Goal: Task Accomplishment & Management: Manage account settings

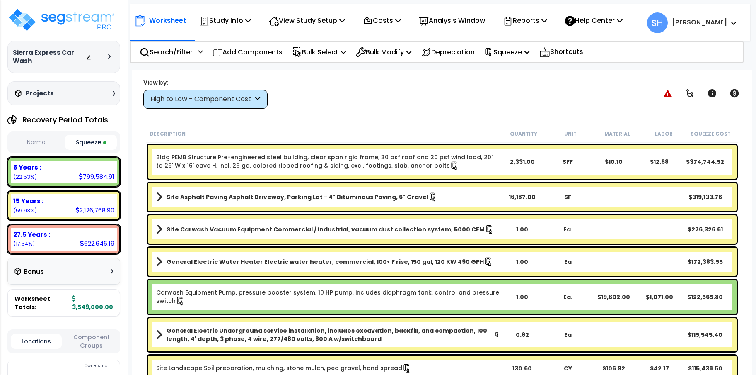
select select "2024"
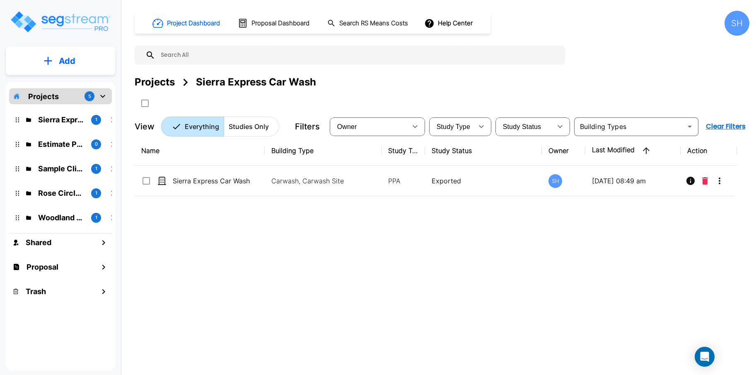
click at [93, 22] on img "mailbox folders" at bounding box center [61, 22] width 102 height 24
click at [85, 21] on img "mailbox folders" at bounding box center [61, 22] width 102 height 24
click at [737, 25] on div "SH" at bounding box center [737, 23] width 25 height 25
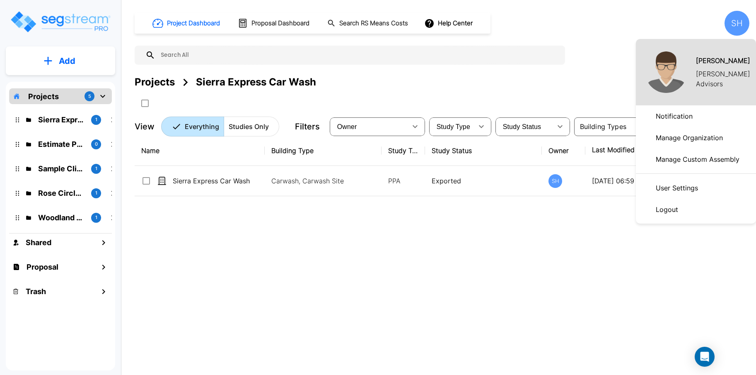
click at [665, 138] on p "Manage Organization" at bounding box center [690, 137] width 74 height 17
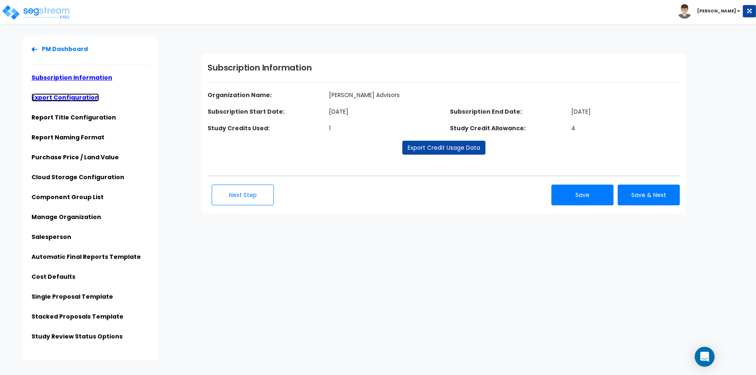
click at [81, 100] on link "Export Configuration" at bounding box center [66, 97] width 68 height 8
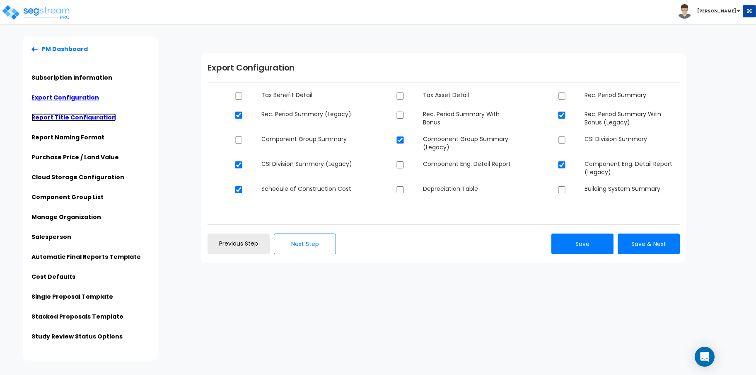
click at [85, 118] on link "Report Title Configuration" at bounding box center [74, 117] width 85 height 8
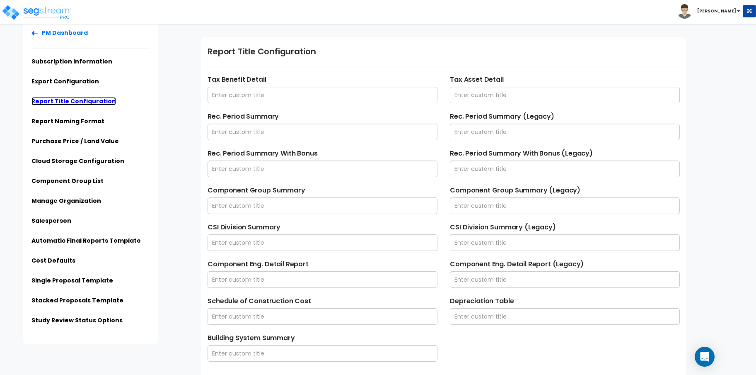
scroll to position [20, 0]
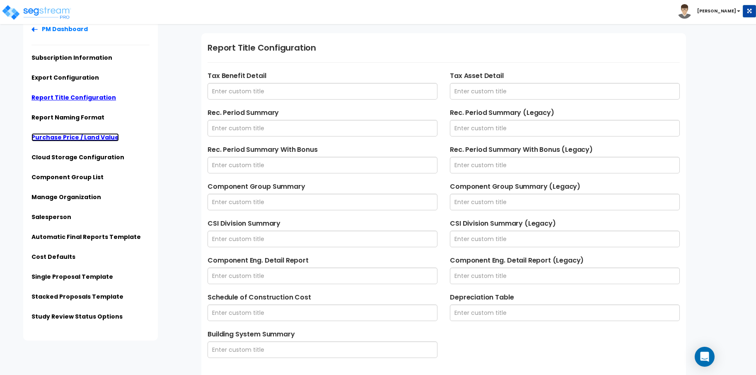
click at [84, 137] on link "Purchase Price / Land Value" at bounding box center [75, 137] width 87 height 8
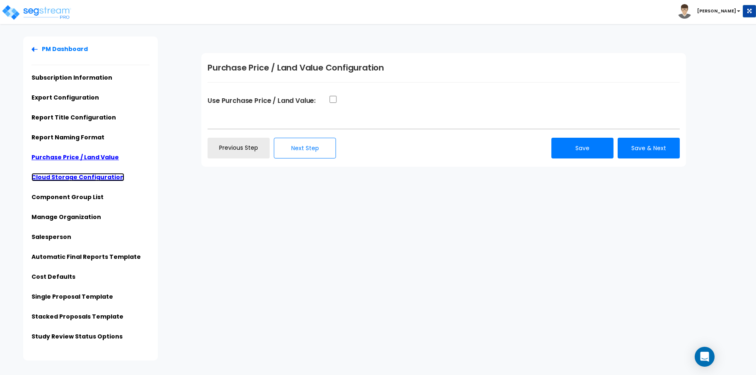
click at [73, 174] on link "Cloud Storage Configuration" at bounding box center [78, 177] width 93 height 8
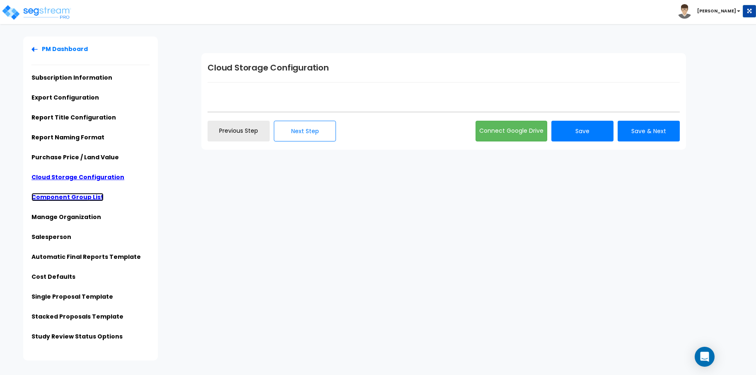
click at [71, 198] on link "Component Group List" at bounding box center [68, 197] width 72 height 8
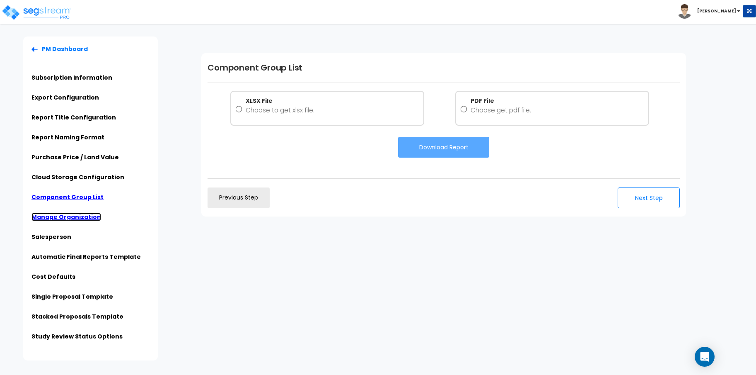
click at [70, 218] on link "Manage Organization" at bounding box center [67, 217] width 70 height 8
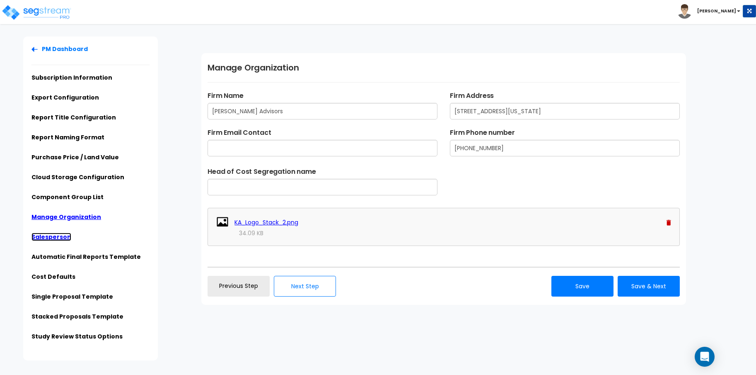
click at [54, 240] on link "Salesperson" at bounding box center [52, 237] width 40 height 8
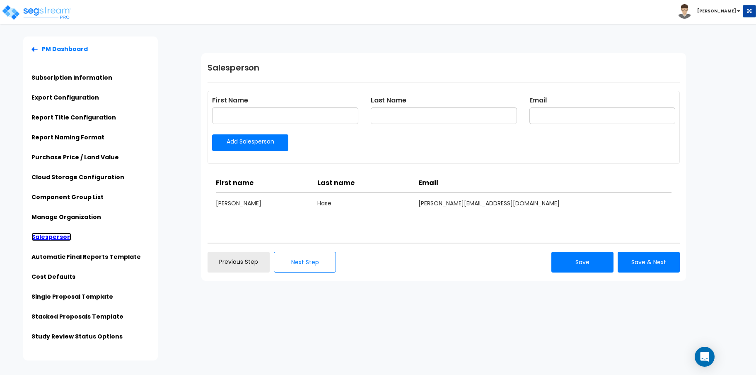
click at [58, 240] on link "Salesperson" at bounding box center [52, 237] width 40 height 8
click at [57, 236] on link "Salesperson" at bounding box center [52, 237] width 40 height 8
click at [70, 219] on link "Manage Organization" at bounding box center [67, 217] width 70 height 8
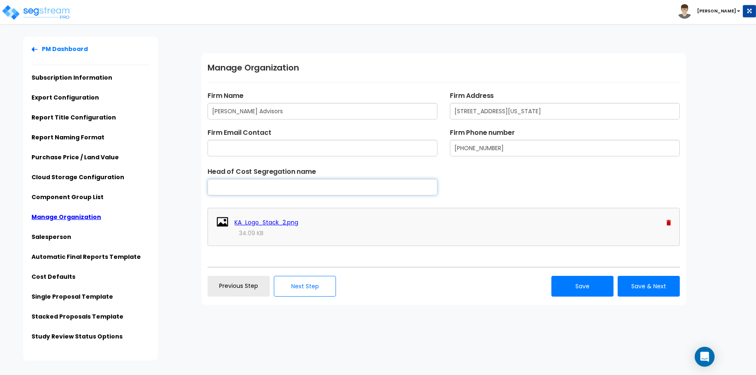
click at [239, 187] on input "text" at bounding box center [323, 187] width 230 height 17
type input "[PERSON_NAME], CPA"
click at [591, 281] on button "Save" at bounding box center [583, 286] width 62 height 21
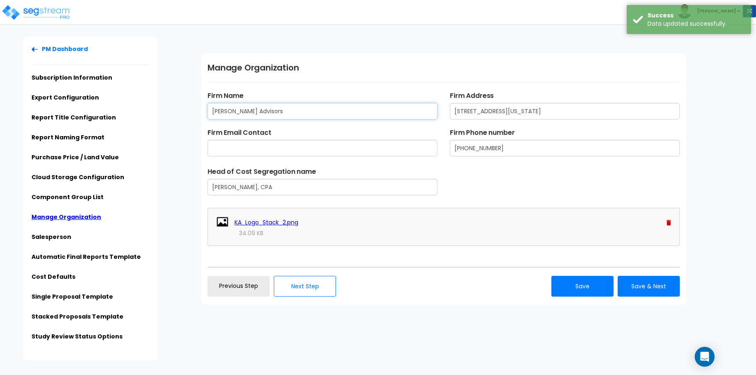
click at [226, 111] on input "[PERSON_NAME] Advisors" at bounding box center [323, 111] width 230 height 17
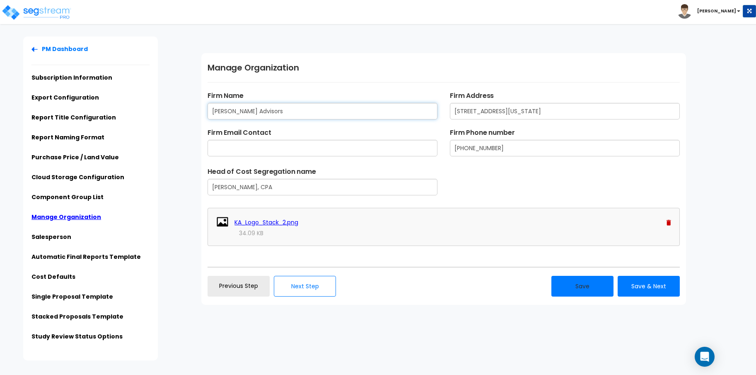
type input "[PERSON_NAME] Advisors"
click at [564, 283] on button "Save" at bounding box center [583, 286] width 62 height 21
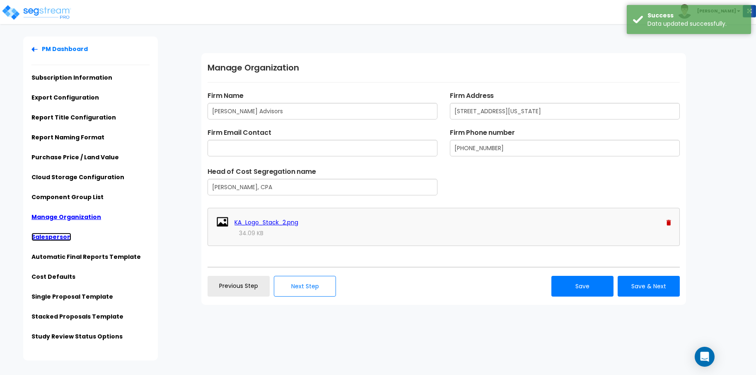
click at [53, 234] on link "Salesperson" at bounding box center [52, 237] width 40 height 8
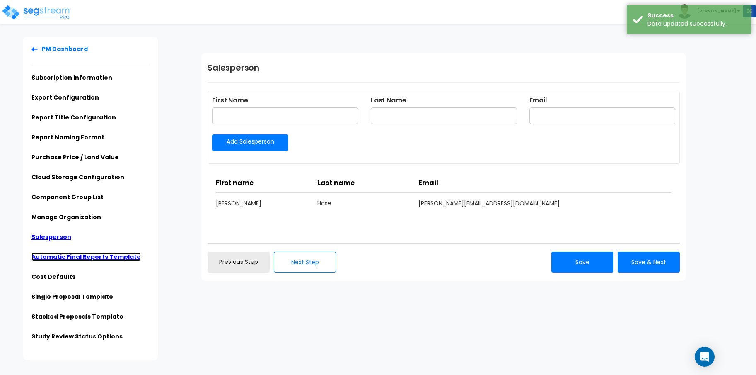
click at [54, 253] on link "Automatic Final Reports Template" at bounding box center [86, 256] width 109 height 8
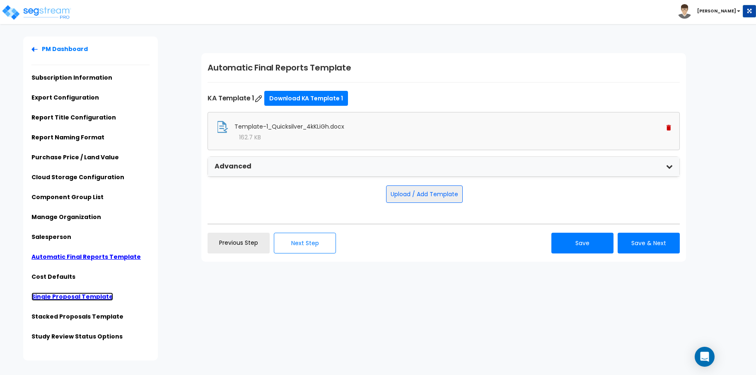
click at [51, 294] on link "Single Proposal Template" at bounding box center [73, 296] width 82 height 8
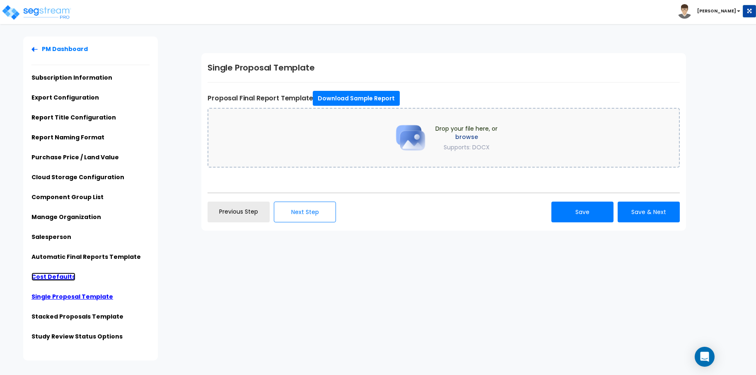
click at [53, 273] on link "Cost Defaults" at bounding box center [54, 276] width 44 height 8
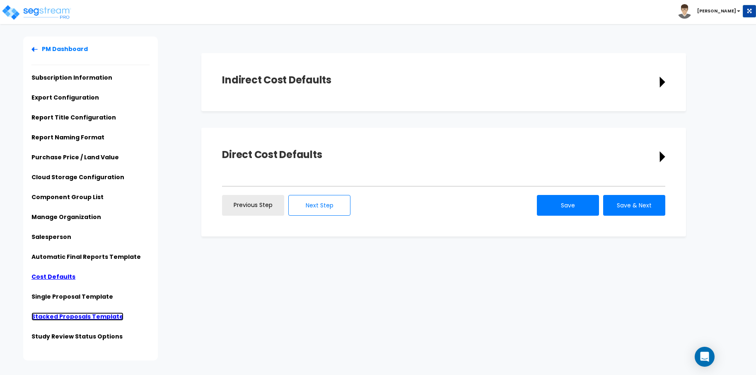
click at [61, 313] on link "Stacked Proposals Template" at bounding box center [78, 316] width 92 height 8
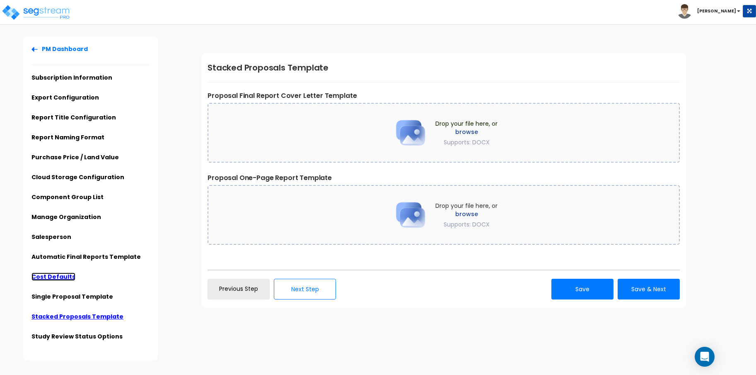
click at [59, 275] on link "Cost Defaults" at bounding box center [54, 276] width 44 height 8
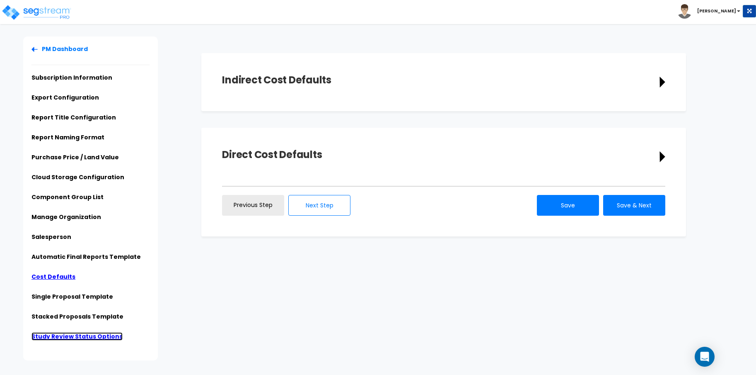
click at [63, 332] on link "Study Review Status Options" at bounding box center [77, 336] width 91 height 8
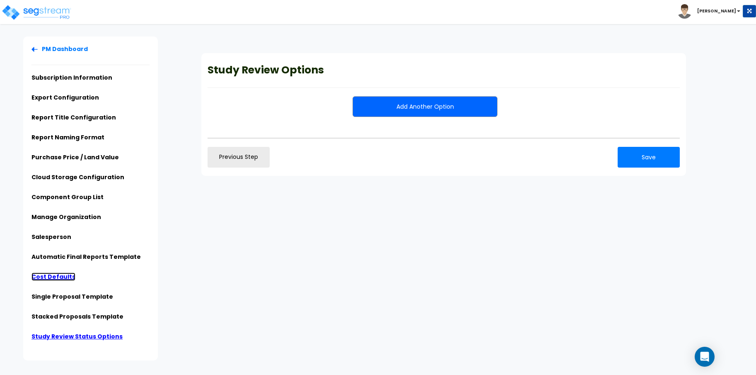
click at [58, 274] on link "Cost Defaults" at bounding box center [54, 276] width 44 height 8
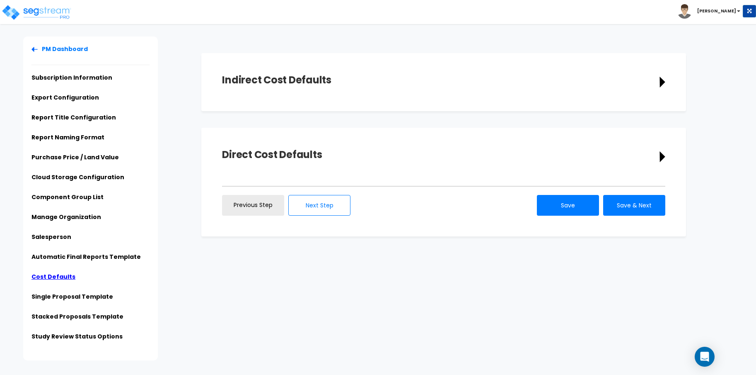
click at [63, 251] on ul "PM Dashboard Subscription Information Export Configuration Report Title Configu…" at bounding box center [91, 195] width 118 height 301
click at [63, 254] on link "Automatic Final Reports Template" at bounding box center [86, 256] width 109 height 8
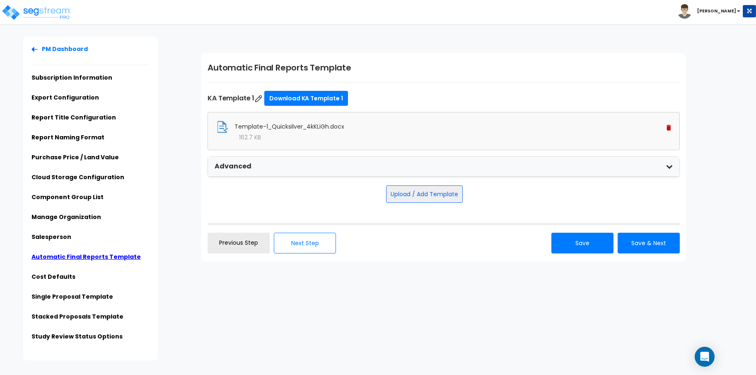
click at [325, 125] on span "Template-1_Quicksilver_4kKLiGh.docx" at bounding box center [290, 126] width 110 height 8
click at [260, 99] on img at bounding box center [258, 99] width 8 height 8
type input "KA Template 1"
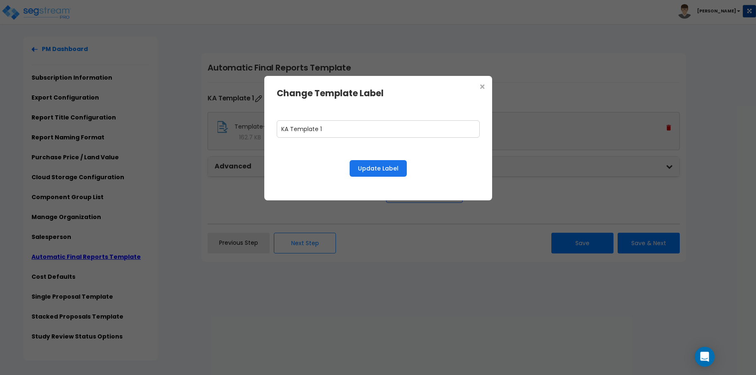
click at [485, 83] on span "×" at bounding box center [482, 87] width 7 height 14
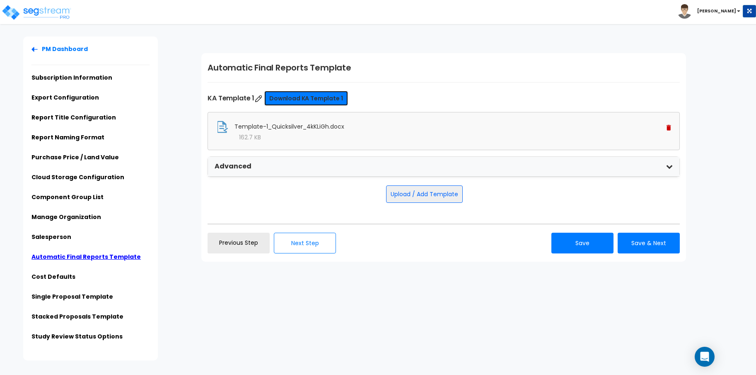
click at [316, 102] on link "Download KA Template 1" at bounding box center [305, 98] width 83 height 15
click at [243, 249] on link "Previous Step" at bounding box center [239, 243] width 62 height 21
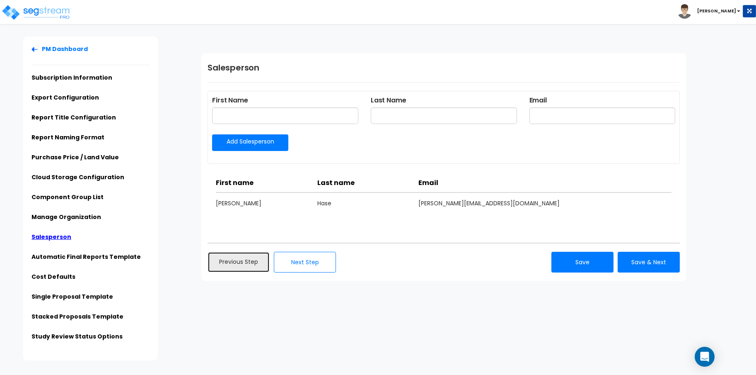
click at [258, 262] on link "Previous Step" at bounding box center [239, 262] width 62 height 21
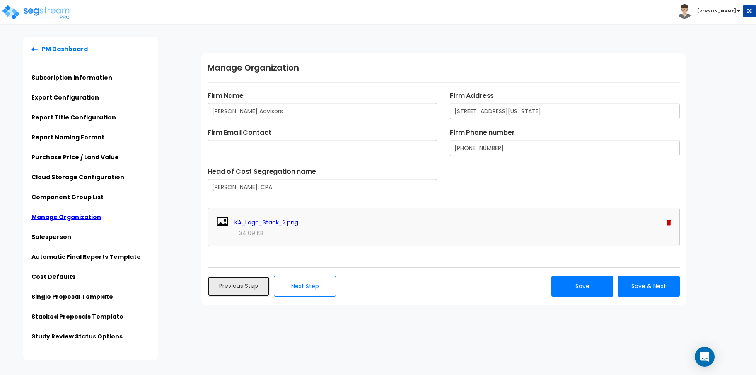
click at [250, 287] on link "Previous Step" at bounding box center [239, 286] width 62 height 21
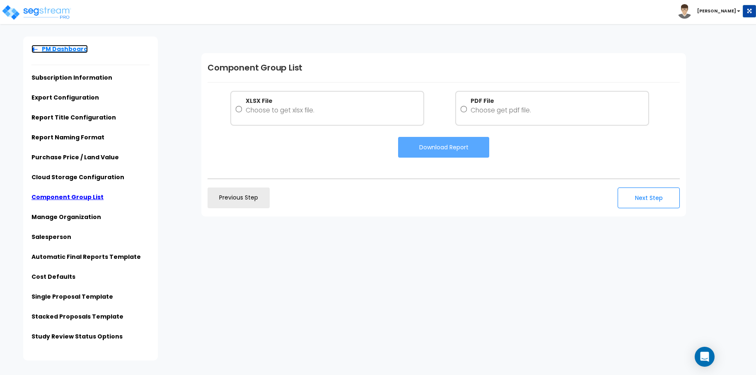
click at [60, 47] on link "PM Dashboard" at bounding box center [60, 49] width 56 height 8
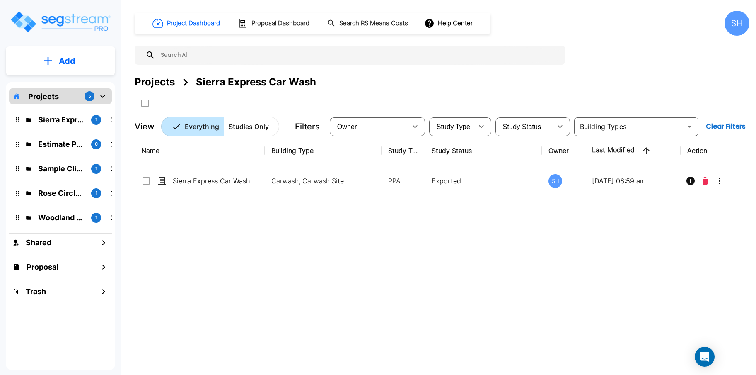
click at [64, 28] on img "mailbox folders" at bounding box center [61, 22] width 102 height 24
click at [741, 21] on div "SH" at bounding box center [737, 23] width 25 height 25
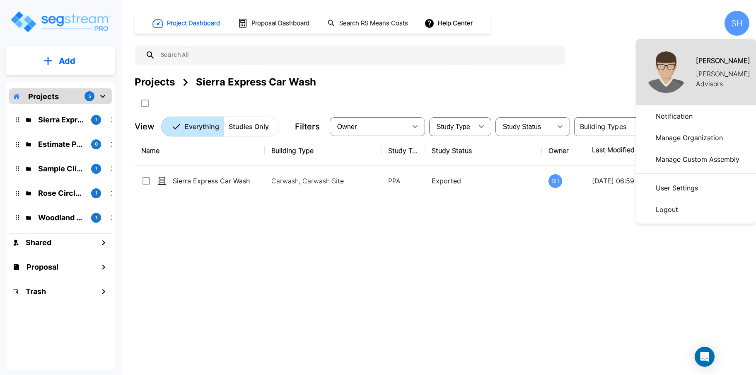
click at [667, 158] on p "Manage Custom Assembly" at bounding box center [698, 159] width 90 height 17
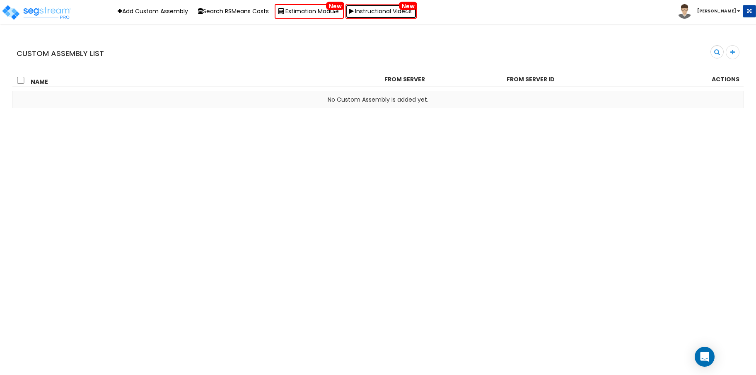
click at [403, 11] on link "Instructional Videos New" at bounding box center [381, 11] width 71 height 15
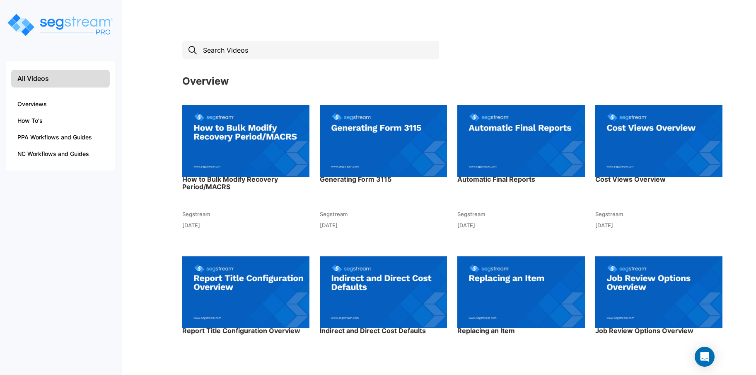
click at [367, 180] on h3 "Generating Form 3115" at bounding box center [383, 179] width 127 height 7
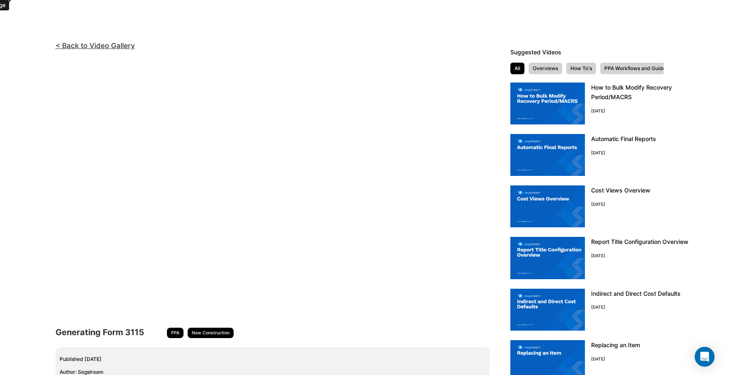
click at [390, 22] on html "We are Building your Study. So please grab a coffee and let us do the heavy lif…" at bounding box center [378, 205] width 756 height 411
drag, startPoint x: 375, startPoint y: 19, endPoint x: 370, endPoint y: 20, distance: 5.5
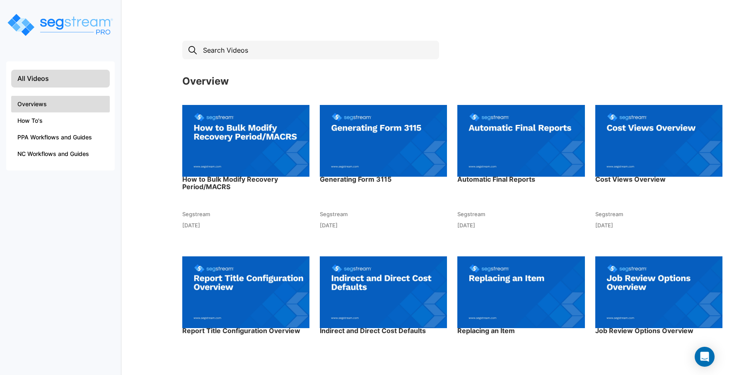
click at [36, 100] on li "Overviews" at bounding box center [60, 104] width 99 height 17
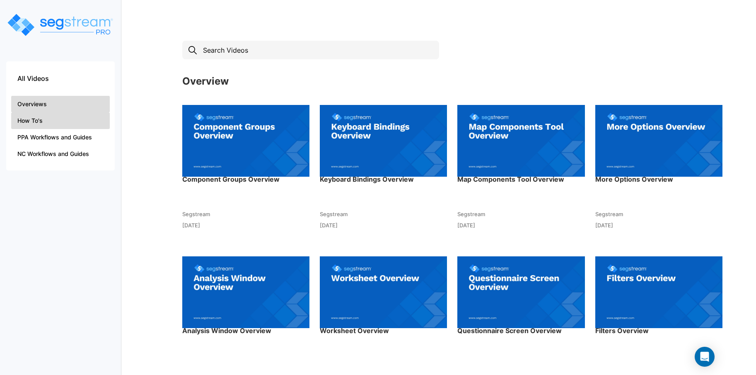
click at [51, 123] on li "How To's" at bounding box center [60, 120] width 99 height 17
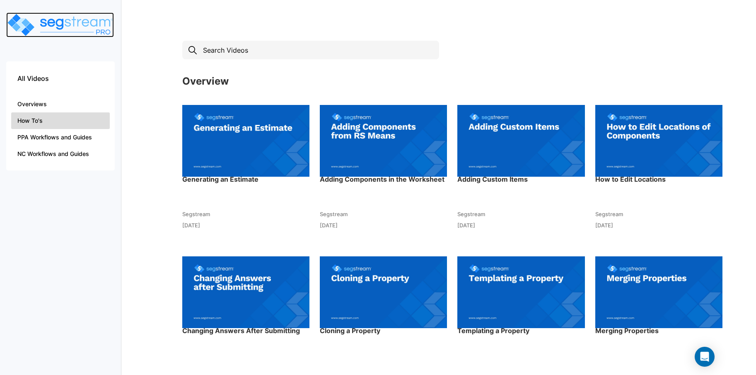
click at [53, 27] on img at bounding box center [60, 24] width 108 height 25
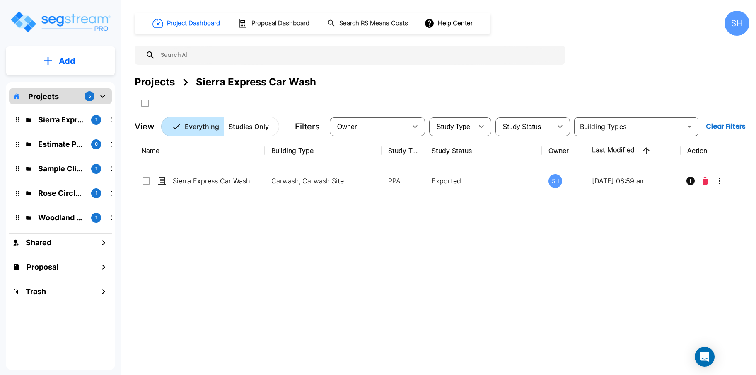
click at [734, 24] on div "SH" at bounding box center [737, 23] width 25 height 25
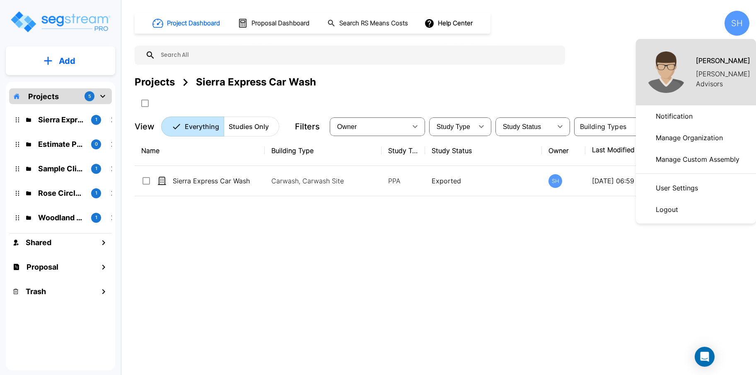
click at [677, 160] on p "Manage Custom Assembly" at bounding box center [698, 159] width 90 height 17
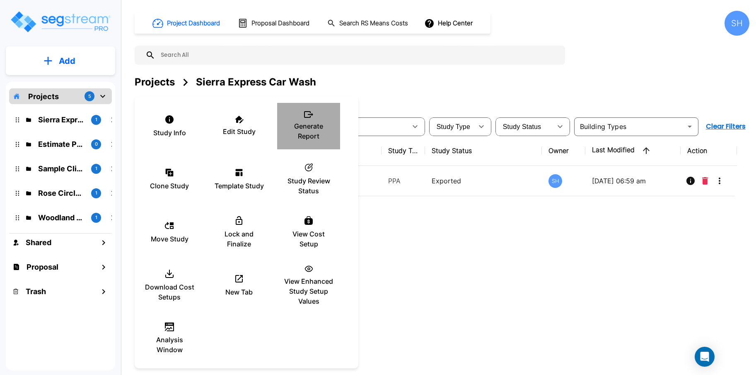
click at [294, 128] on p "Generate Report" at bounding box center [309, 131] width 50 height 20
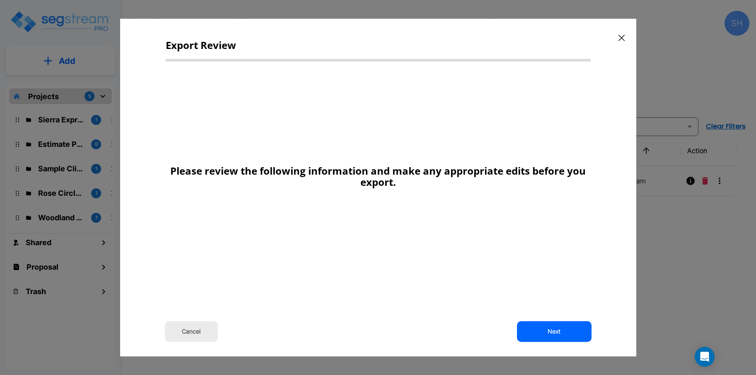
click at [552, 321] on div "Cancel Next" at bounding box center [378, 331] width 516 height 21
click at [553, 325] on button "Next" at bounding box center [554, 331] width 75 height 21
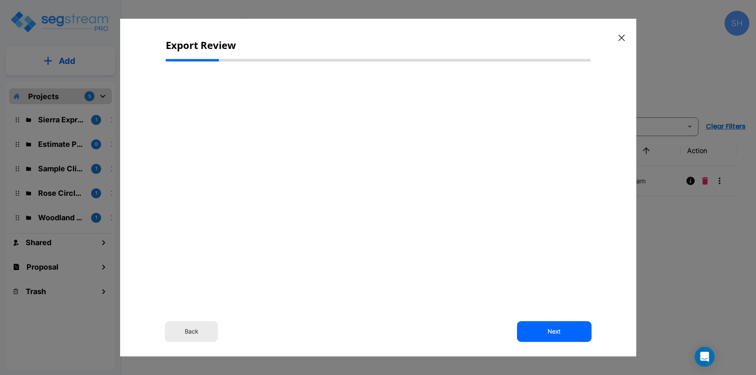
select select "2024"
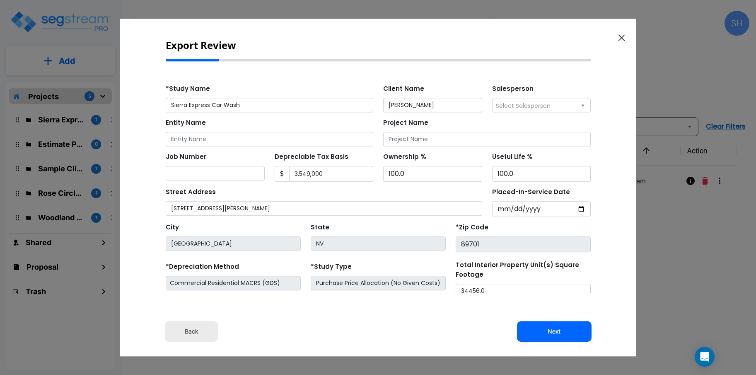
click at [625, 36] on icon "button" at bounding box center [622, 37] width 6 height 7
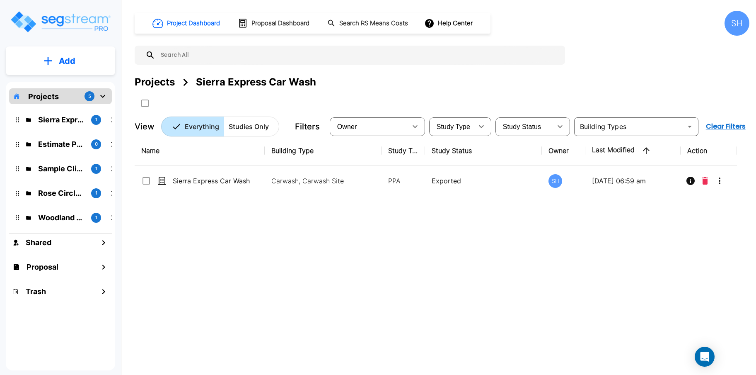
click at [731, 28] on div "SH" at bounding box center [737, 23] width 25 height 25
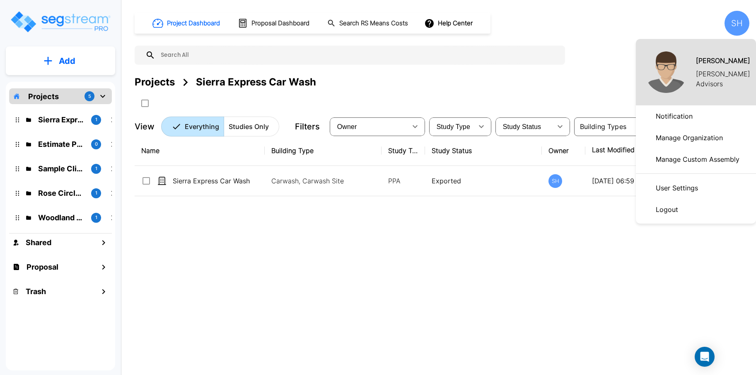
click at [704, 72] on p "[PERSON_NAME] Advisors" at bounding box center [726, 79] width 60 height 20
click at [708, 65] on div "[PERSON_NAME] Advisors" at bounding box center [696, 72] width 120 height 66
click at [670, 133] on p "Manage Organization" at bounding box center [690, 137] width 74 height 17
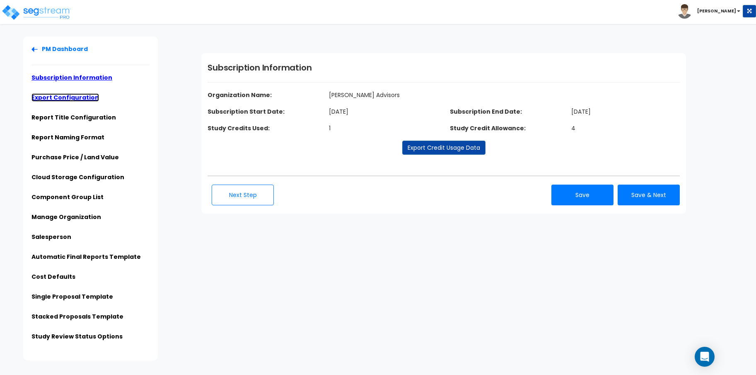
click at [81, 96] on link "Export Configuration" at bounding box center [66, 97] width 68 height 8
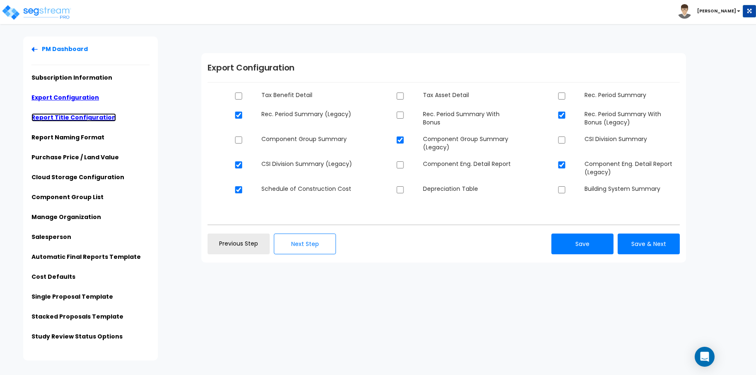
click at [92, 118] on link "Report Title Configuration" at bounding box center [74, 117] width 85 height 8
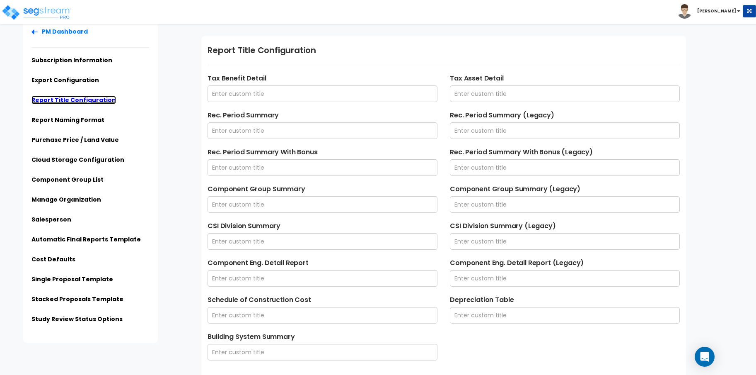
scroll to position [20, 0]
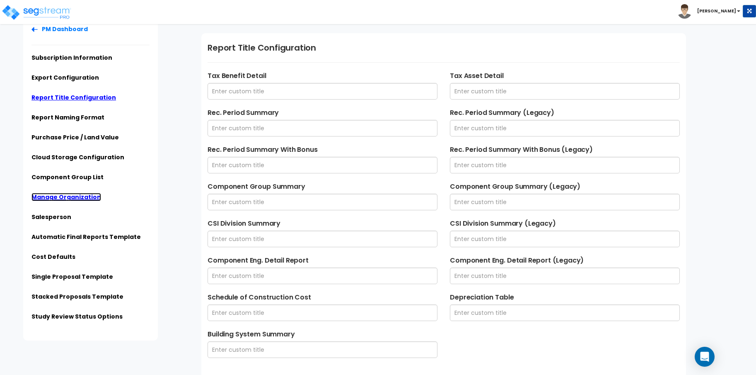
click at [68, 198] on link "Manage Organization" at bounding box center [67, 197] width 70 height 8
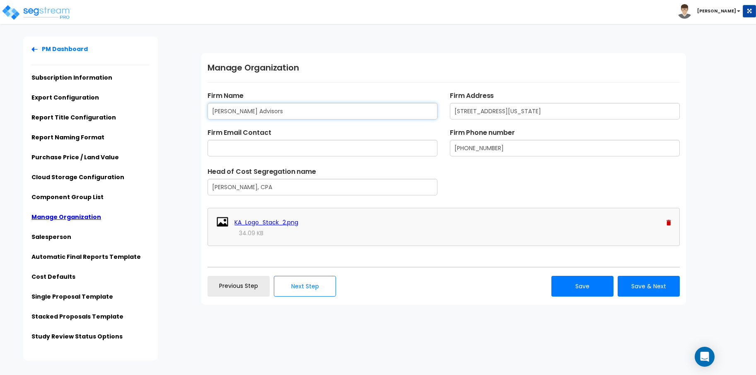
click at [223, 110] on input "[PERSON_NAME] Advisors" at bounding box center [323, 111] width 230 height 17
type input "[PERSON_NAME] Advisors"
click at [272, 147] on input "text" at bounding box center [323, 148] width 230 height 17
type input "[PERSON_NAME][EMAIL_ADDRESS][DOMAIN_NAME]"
click at [571, 286] on button "Save" at bounding box center [583, 286] width 62 height 21
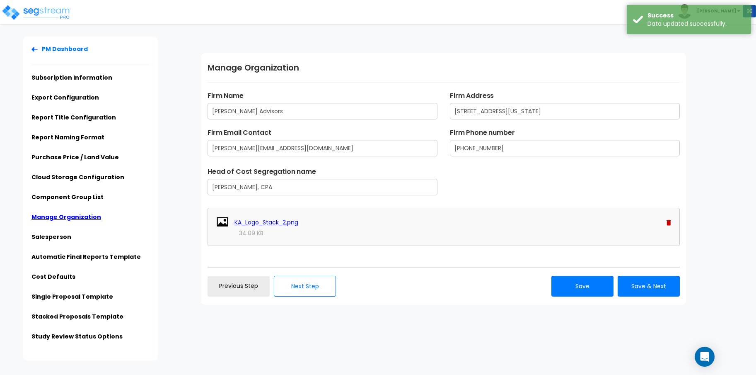
click at [718, 98] on div "Subscription Information Organization Name: [PERSON_NAME] Advisors Subscription…" at bounding box center [475, 178] width 561 height 285
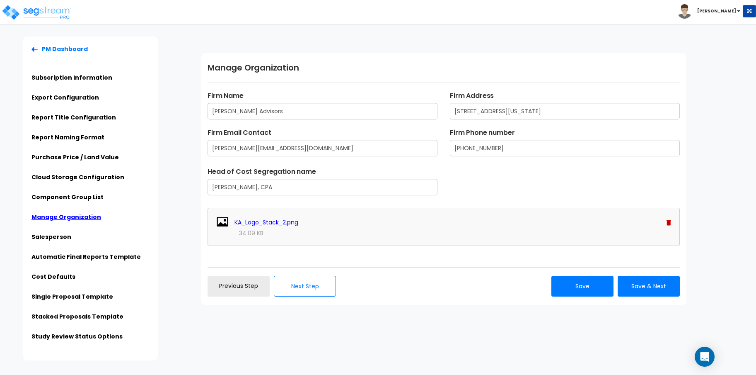
click at [729, 10] on b "[PERSON_NAME]" at bounding box center [717, 11] width 39 height 6
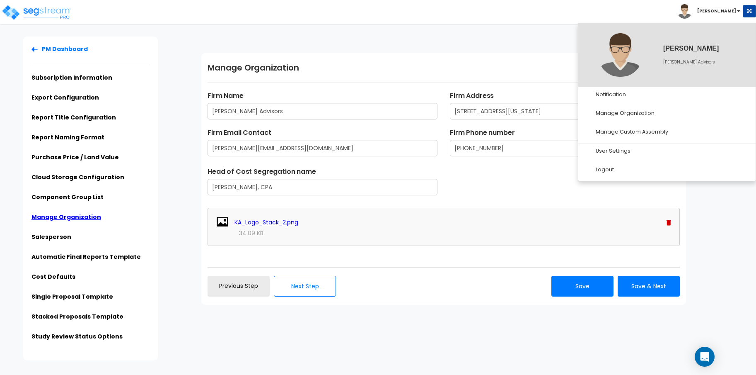
click at [458, 30] on html "Toggle navigation Simon" at bounding box center [378, 180] width 756 height 360
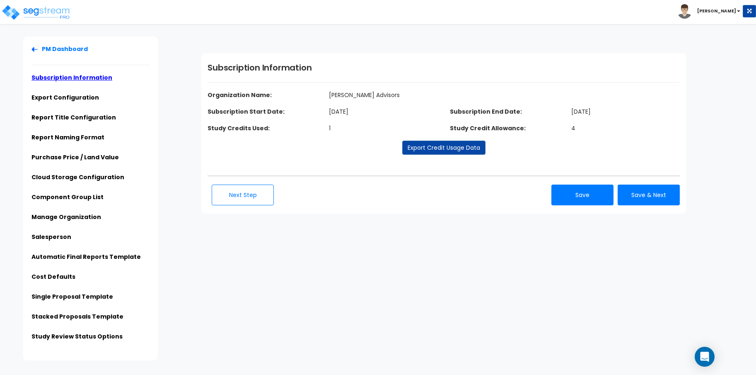
click at [730, 14] on b "[PERSON_NAME]" at bounding box center [717, 11] width 39 height 6
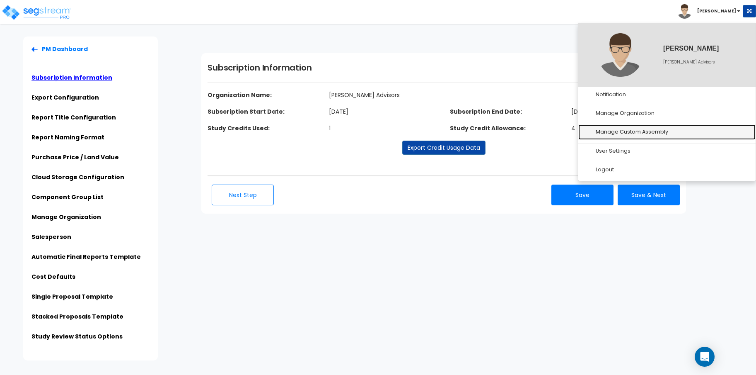
click at [624, 133] on link "Manage Custom Assembly" at bounding box center [667, 131] width 177 height 15
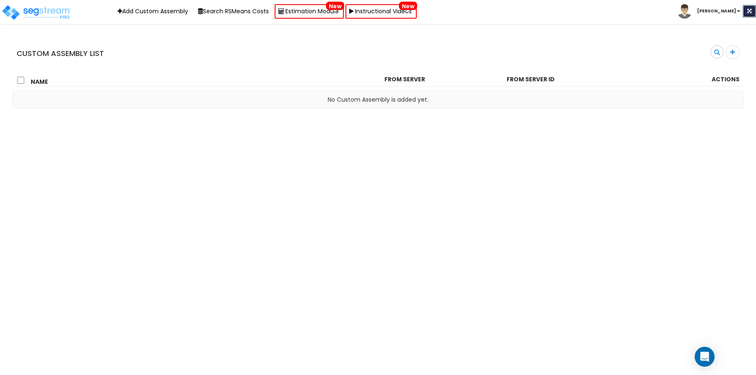
click at [753, 11] on button at bounding box center [749, 11] width 13 height 12
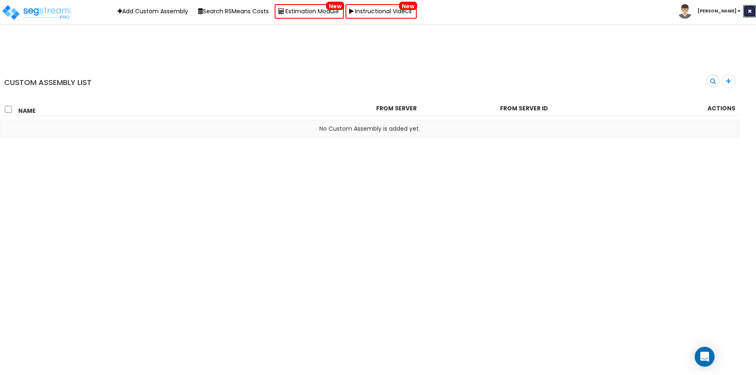
click at [753, 11] on button at bounding box center [750, 11] width 13 height 12
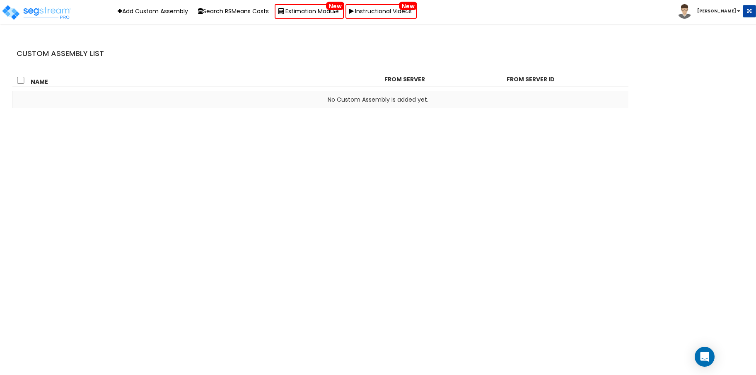
click at [739, 12] on span at bounding box center [738, 11] width 3 height 2
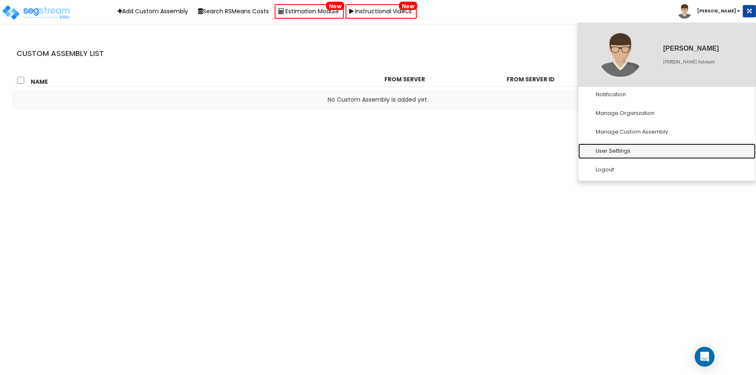
click at [658, 158] on link "User Settings" at bounding box center [667, 150] width 177 height 15
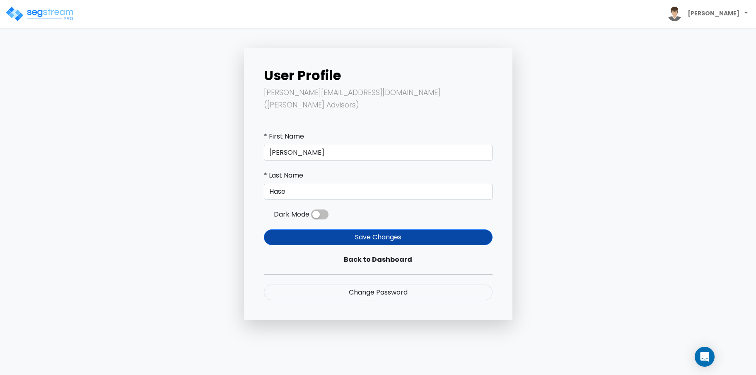
click at [321, 209] on span at bounding box center [319, 214] width 17 height 10
click at [311, 216] on input "checkbox" at bounding box center [311, 216] width 0 height 0
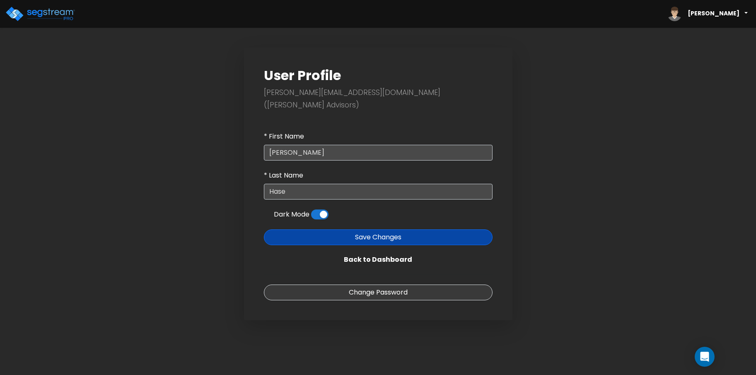
click at [318, 209] on span at bounding box center [319, 214] width 17 height 10
click at [311, 216] on input "checkbox" at bounding box center [311, 216] width 0 height 0
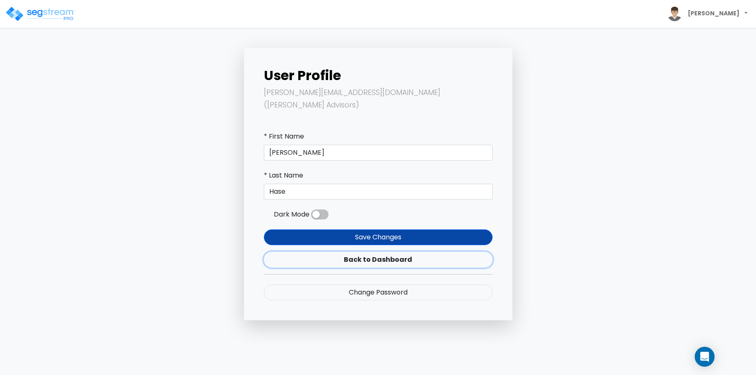
click at [378, 252] on link "Back to Dashboard" at bounding box center [378, 260] width 229 height 16
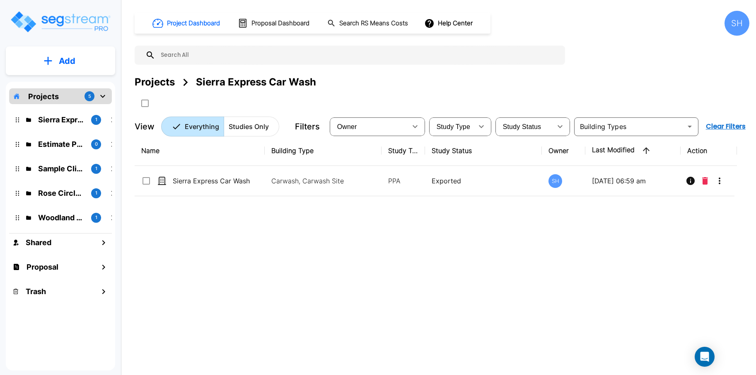
click at [733, 27] on div "SH" at bounding box center [737, 23] width 25 height 25
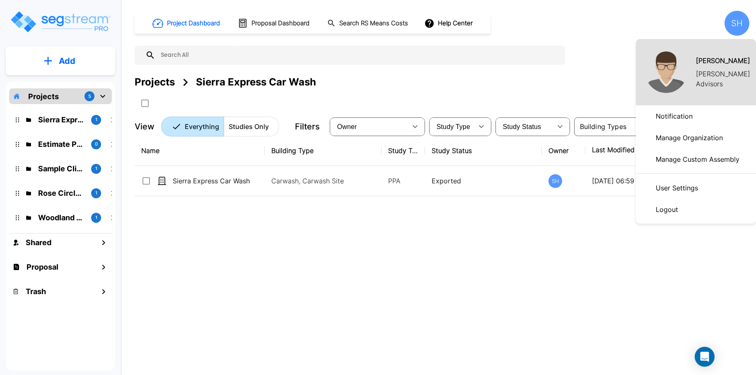
click at [657, 139] on p "Manage Organization" at bounding box center [690, 137] width 74 height 17
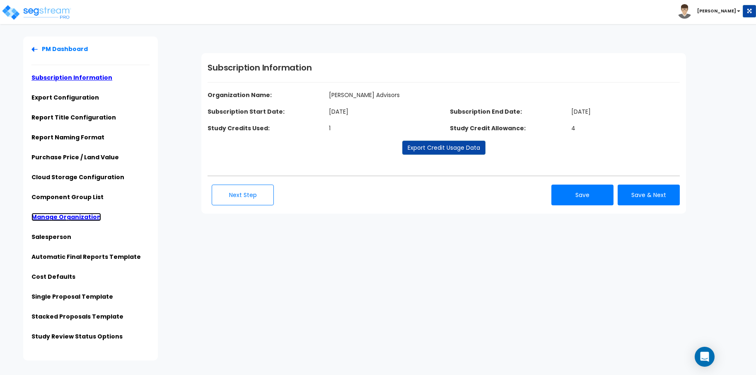
click at [68, 216] on link "Manage Organization" at bounding box center [67, 217] width 70 height 8
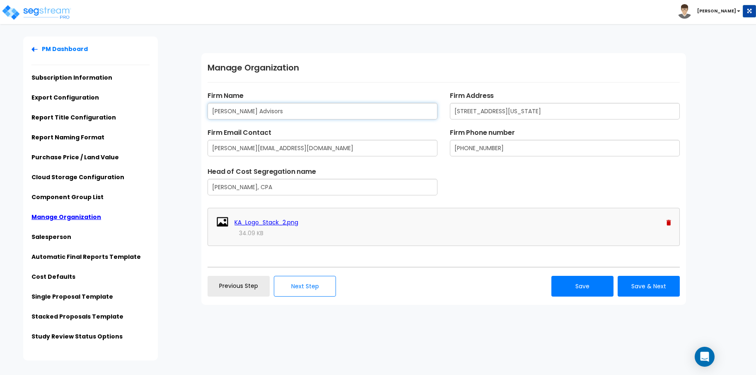
click at [225, 108] on input "[PERSON_NAME] Advisors" at bounding box center [323, 111] width 230 height 17
type input "[PERSON_NAME] Advisors"
click at [594, 290] on button "Save" at bounding box center [583, 286] width 62 height 21
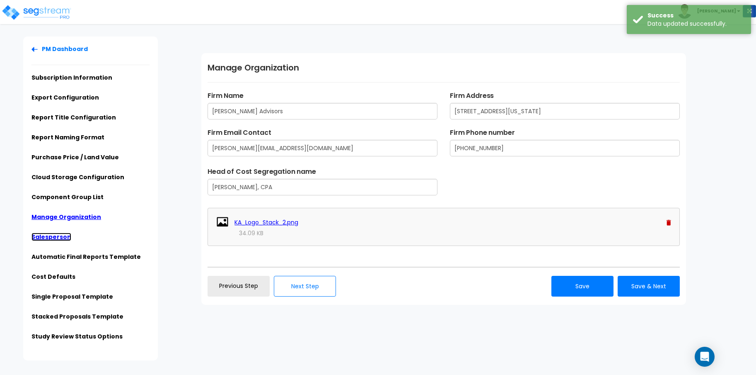
click at [55, 235] on link "Salesperson" at bounding box center [52, 237] width 40 height 8
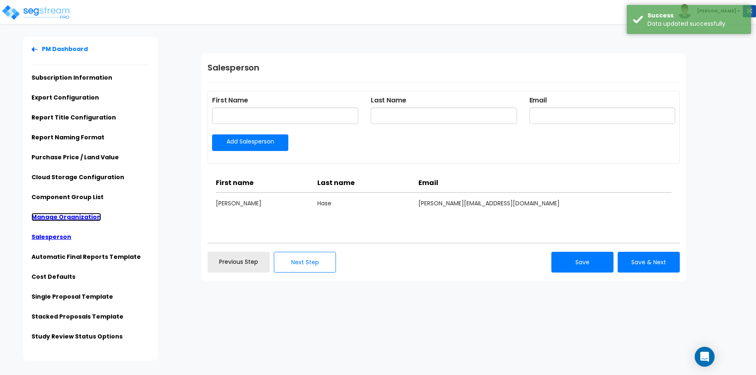
click at [64, 215] on link "Manage Organization" at bounding box center [67, 217] width 70 height 8
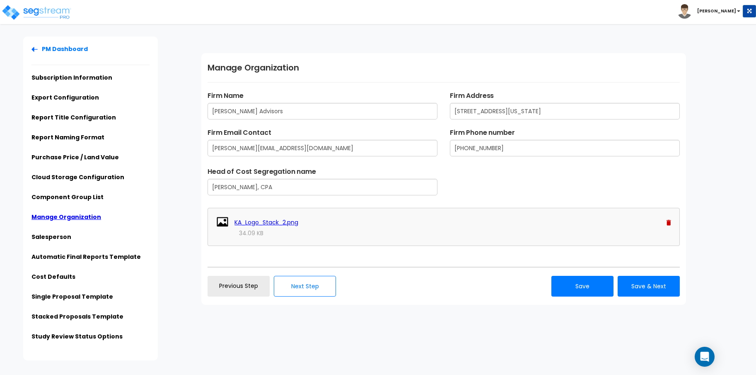
click at [731, 11] on b "[PERSON_NAME]" at bounding box center [717, 11] width 39 height 6
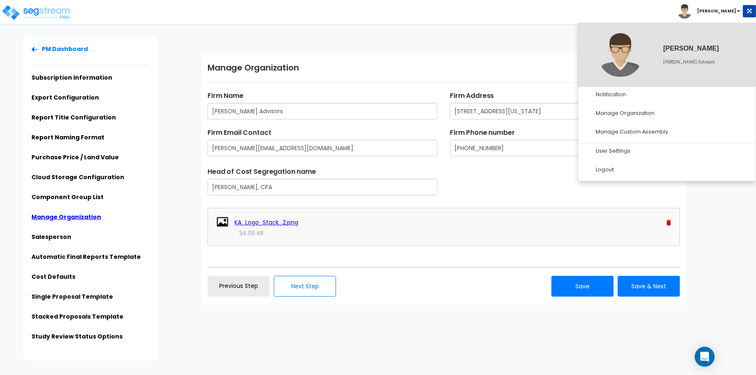
click at [468, 41] on div "Subscription Information Organization Name: [PERSON_NAME] Advisors Subscription…" at bounding box center [475, 178] width 561 height 285
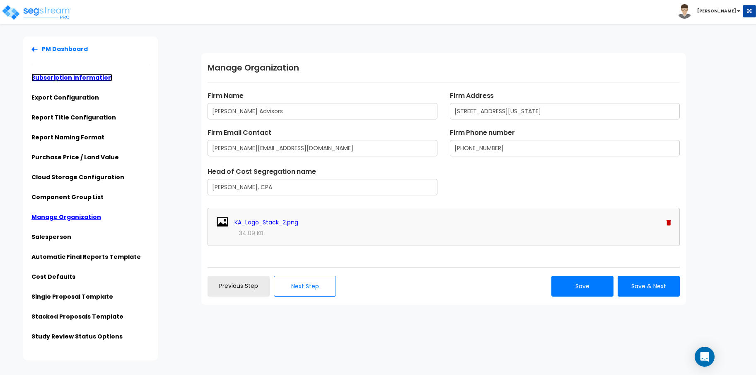
click at [38, 74] on link "Subscription Information" at bounding box center [72, 77] width 81 height 8
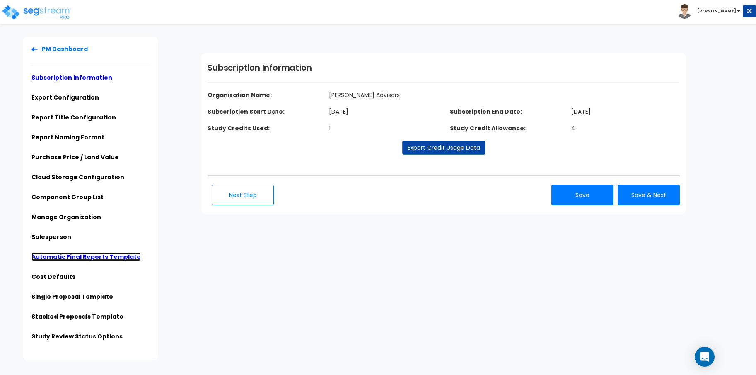
click at [56, 259] on link "Automatic Final Reports Template" at bounding box center [86, 256] width 109 height 8
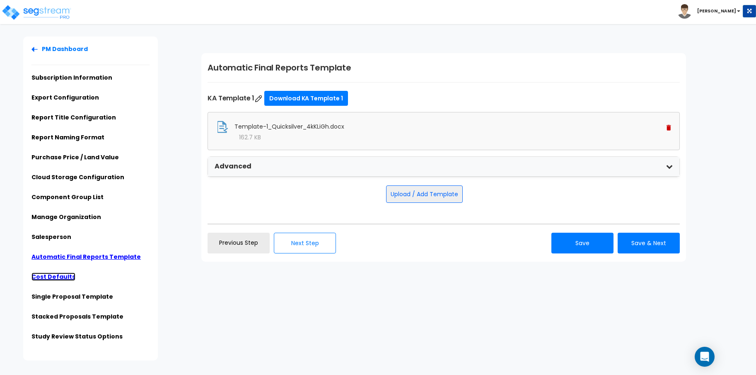
click at [59, 276] on link "Cost Defaults" at bounding box center [54, 276] width 44 height 8
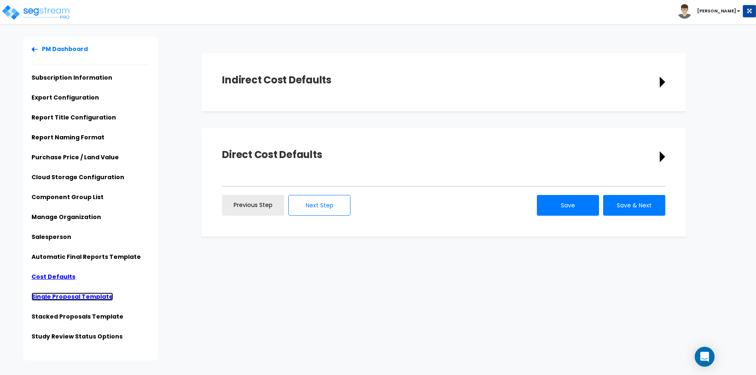
click at [78, 295] on link "Single Proposal Template" at bounding box center [73, 296] width 82 height 8
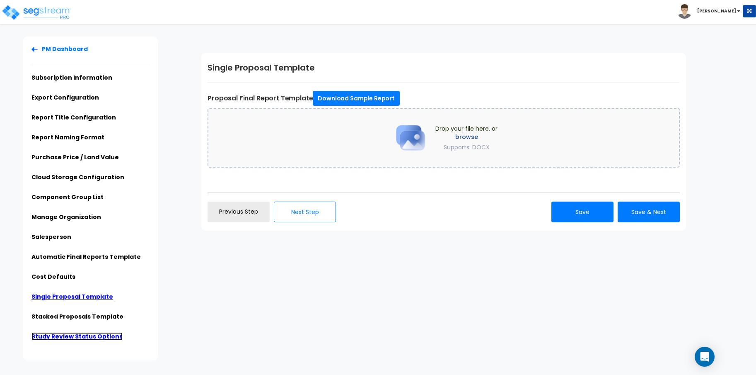
click at [105, 337] on link "Study Review Status Options" at bounding box center [77, 336] width 91 height 8
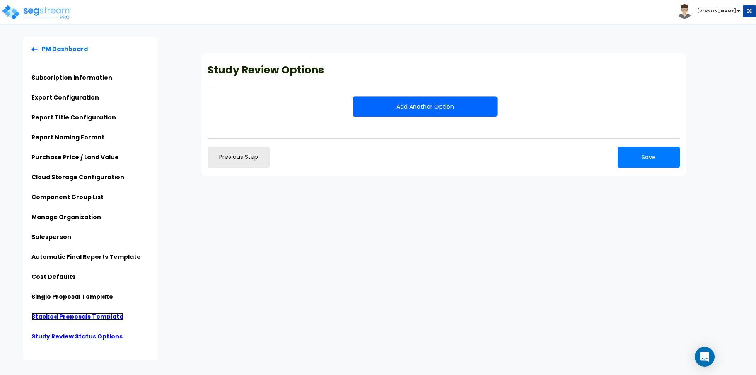
click at [97, 317] on link "Stacked Proposals Template" at bounding box center [78, 316] width 92 height 8
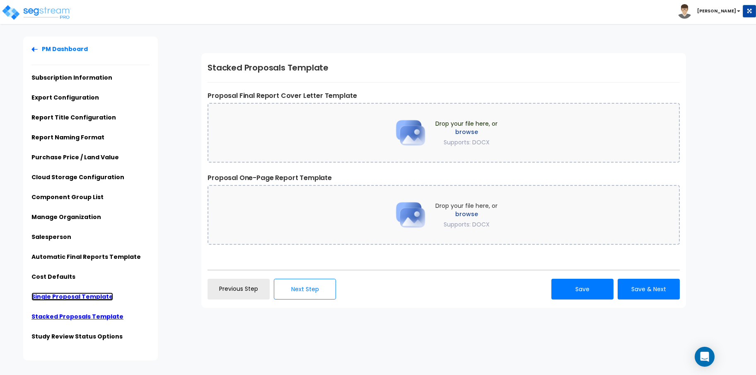
click at [85, 296] on link "Single Proposal Template" at bounding box center [73, 296] width 82 height 8
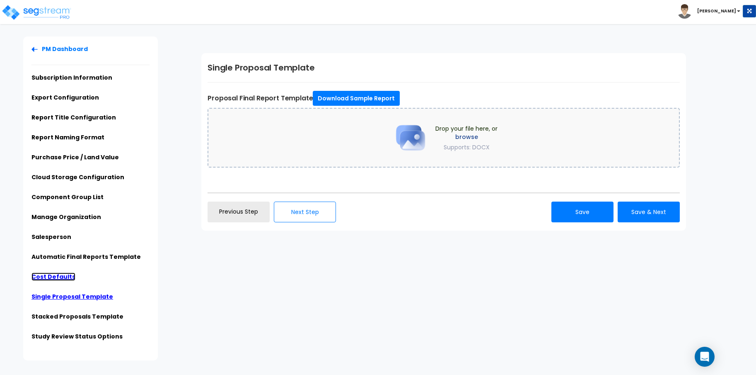
click at [58, 274] on link "Cost Defaults" at bounding box center [54, 276] width 44 height 8
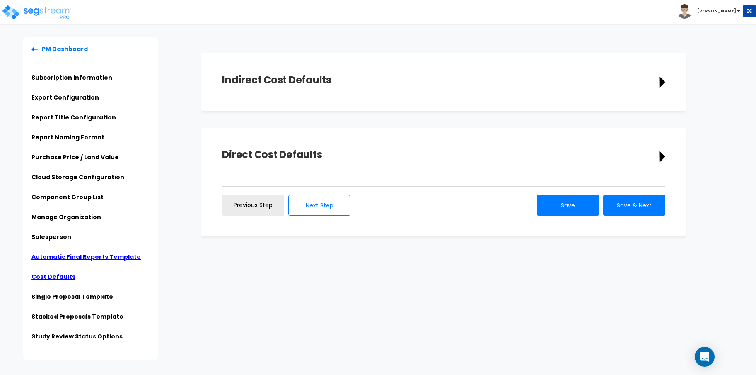
click at [61, 262] on li "Automatic Final Reports Template" at bounding box center [91, 259] width 118 height 14
click at [62, 258] on link "Automatic Final Reports Template" at bounding box center [86, 256] width 109 height 8
